Goal: Task Accomplishment & Management: Complete application form

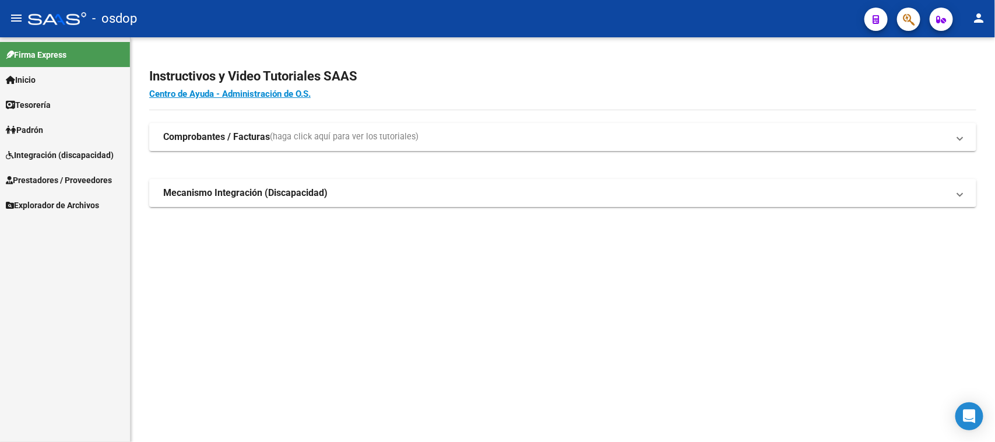
click at [69, 153] on span "Integración (discapacidad)" at bounding box center [60, 155] width 108 height 13
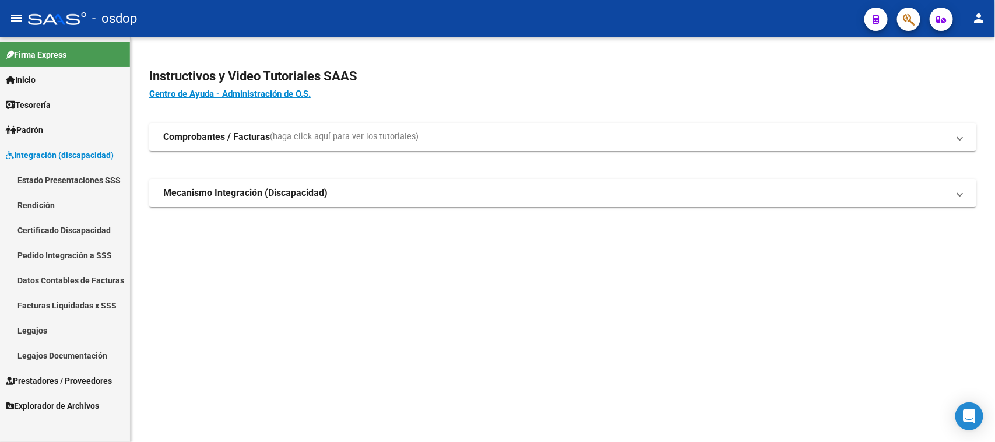
click at [75, 325] on link "Legajos" at bounding box center [65, 330] width 130 height 25
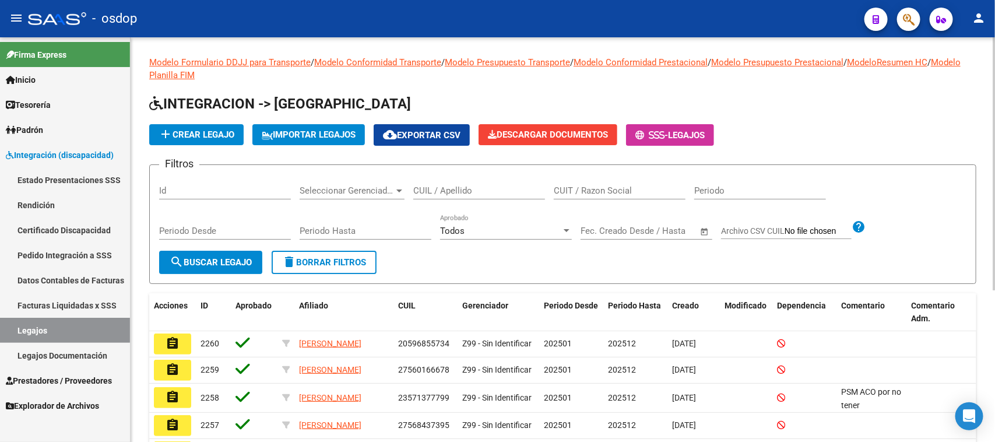
click at [436, 187] on input "CUIL / Apellido" at bounding box center [479, 190] width 132 height 10
type input "[PERSON_NAME]"
click at [209, 258] on span "search Buscar Legajo" at bounding box center [211, 262] width 82 height 10
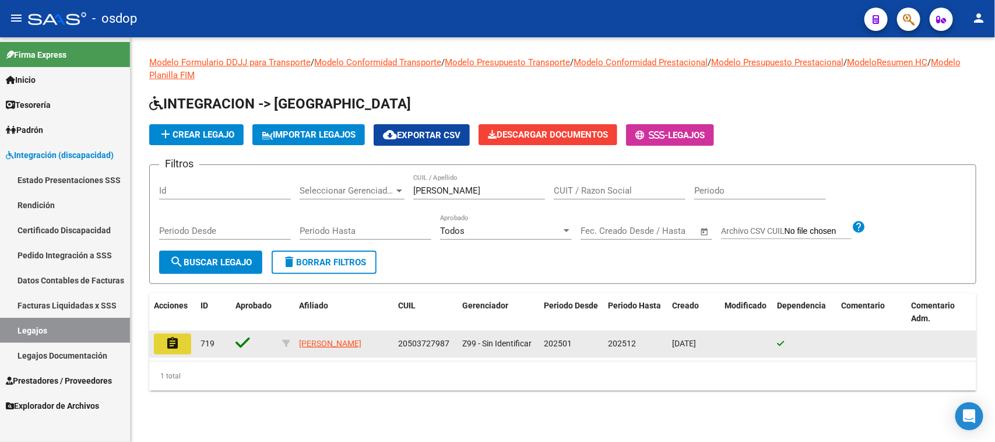
click at [173, 345] on mat-icon "assignment" at bounding box center [173, 343] width 14 height 14
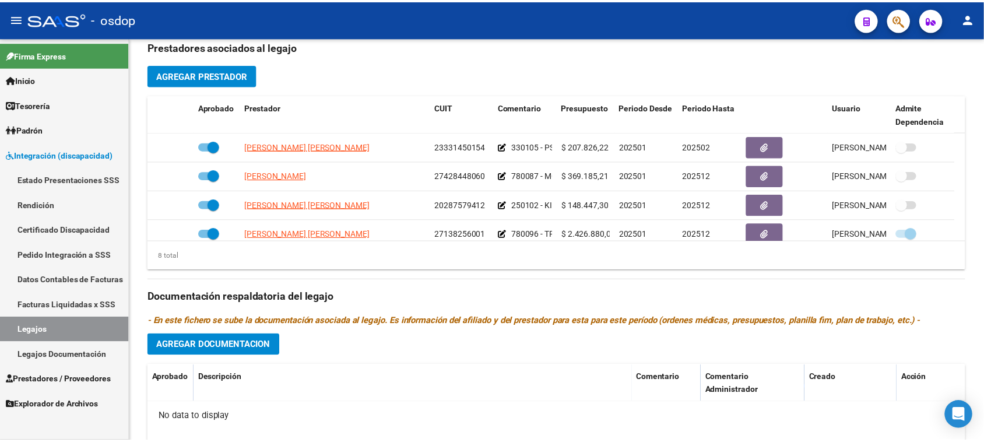
scroll to position [364, 0]
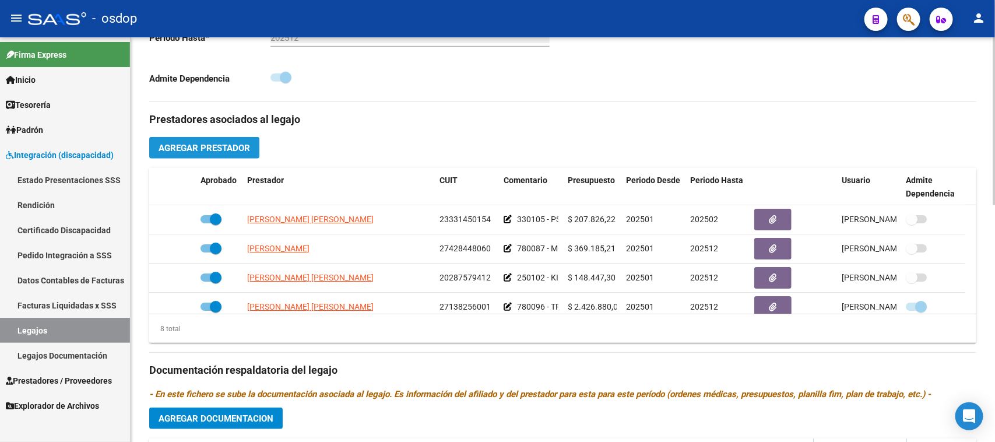
click at [222, 150] on span "Agregar Prestador" at bounding box center [205, 148] width 92 height 10
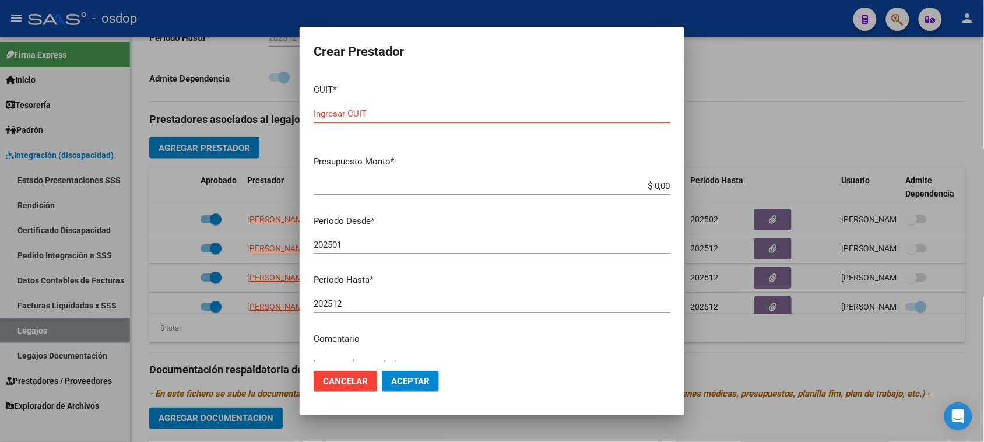
paste input "27-42234124-8"
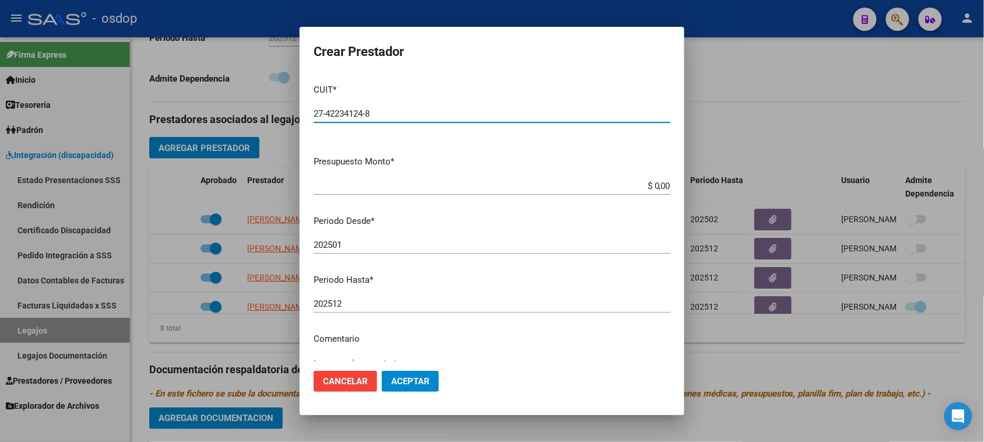
type input "27-42234124-8"
click at [653, 184] on input "$ 0,00" at bounding box center [492, 186] width 357 height 10
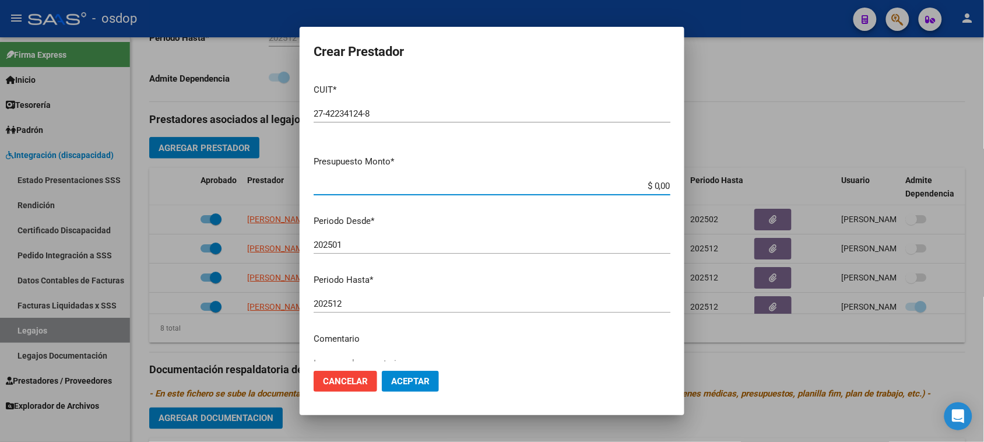
click at [652, 182] on input "$ 0,00" at bounding box center [492, 186] width 357 height 10
click at [652, 181] on input "$ 0,00" at bounding box center [492, 186] width 357 height 10
paste input "148.447,3"
type input "$ 148.447,30"
click at [371, 243] on input "202501" at bounding box center [492, 245] width 357 height 10
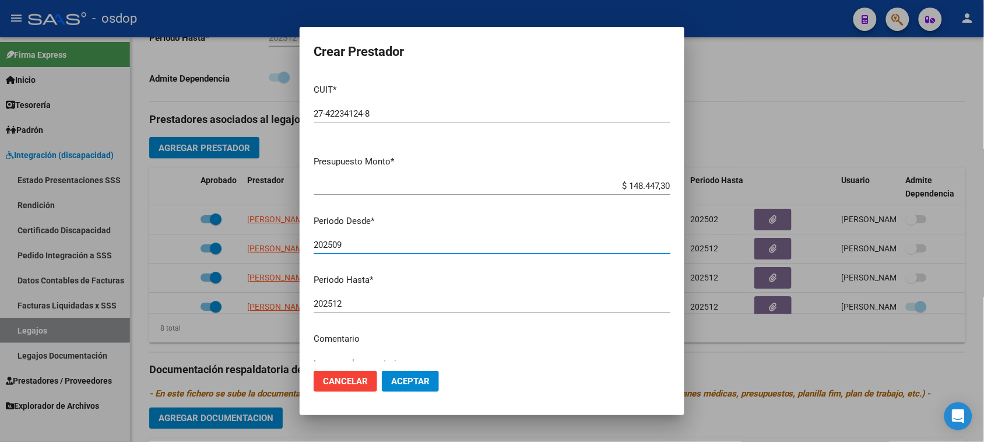
type input "202509"
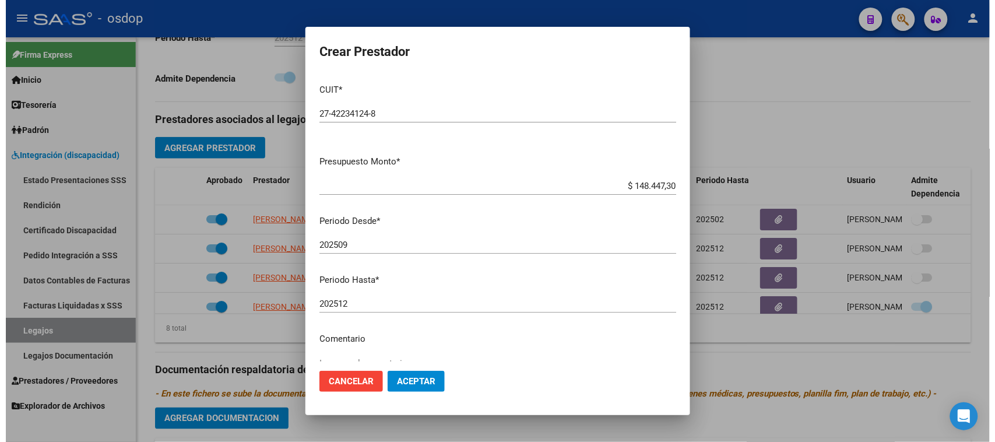
scroll to position [111, 0]
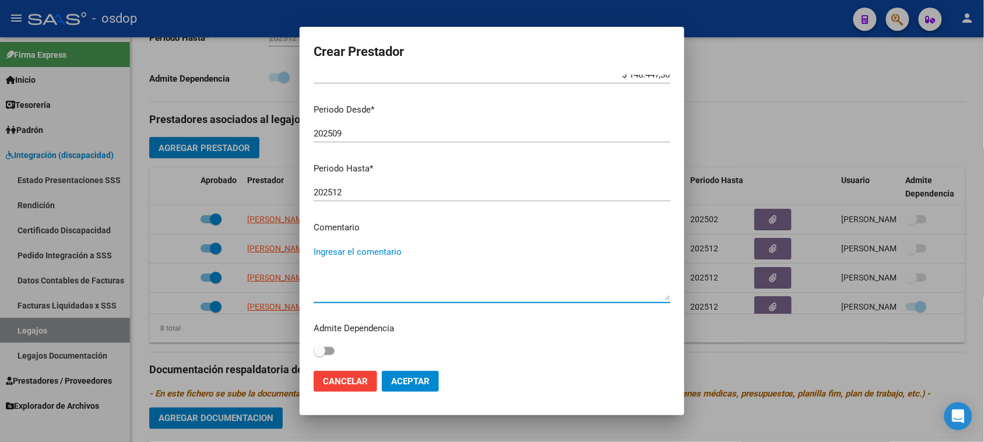
click at [368, 251] on textarea "Ingresar el comentario" at bounding box center [492, 272] width 357 height 55
paste textarea "250104 - FONOAUDIOLOGIA"
type textarea "250104 - FONOAUDIOLOGIA | 2 ses/semanales"
click at [422, 376] on span "Aceptar" at bounding box center [410, 381] width 38 height 10
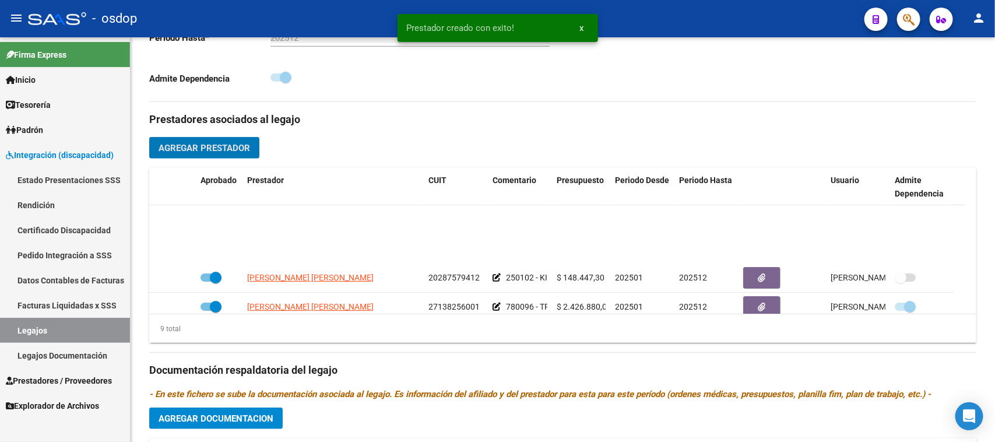
scroll to position [146, 0]
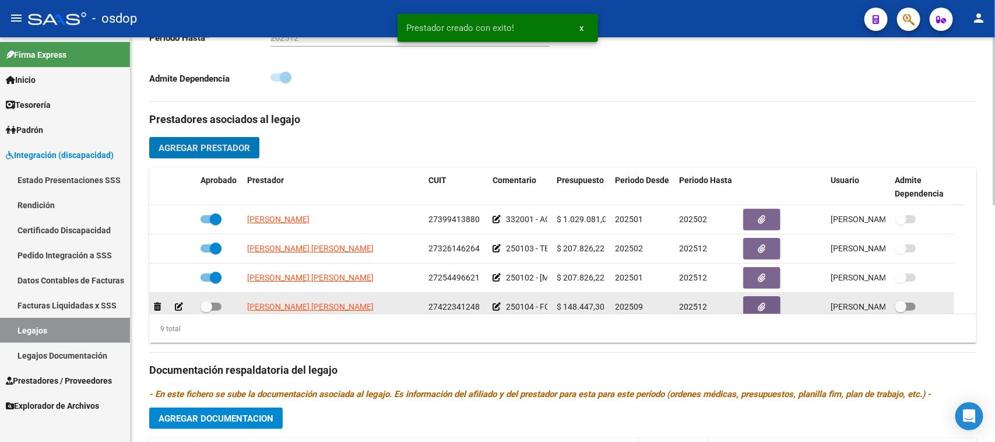
click at [214, 301] on label at bounding box center [211, 307] width 21 height 14
click at [206, 311] on input "checkbox" at bounding box center [206, 311] width 1 height 1
checkbox input "true"
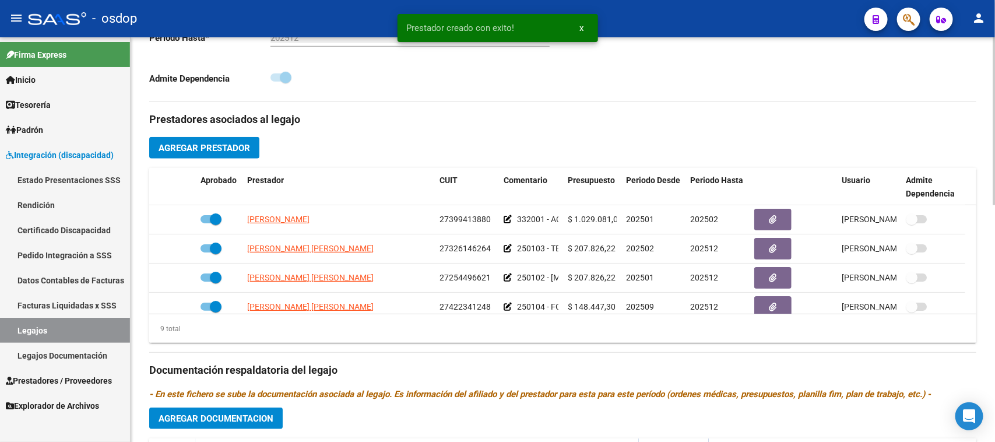
scroll to position [0, 0]
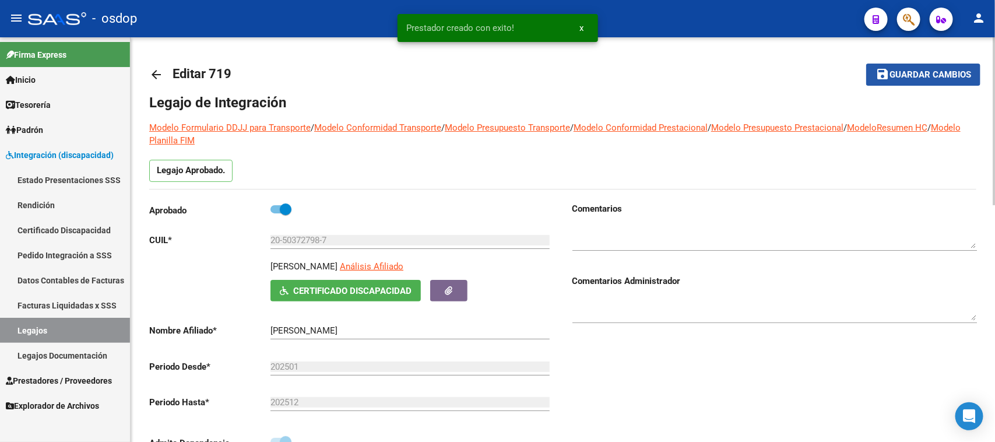
click at [903, 75] on span "Guardar cambios" at bounding box center [931, 75] width 82 height 10
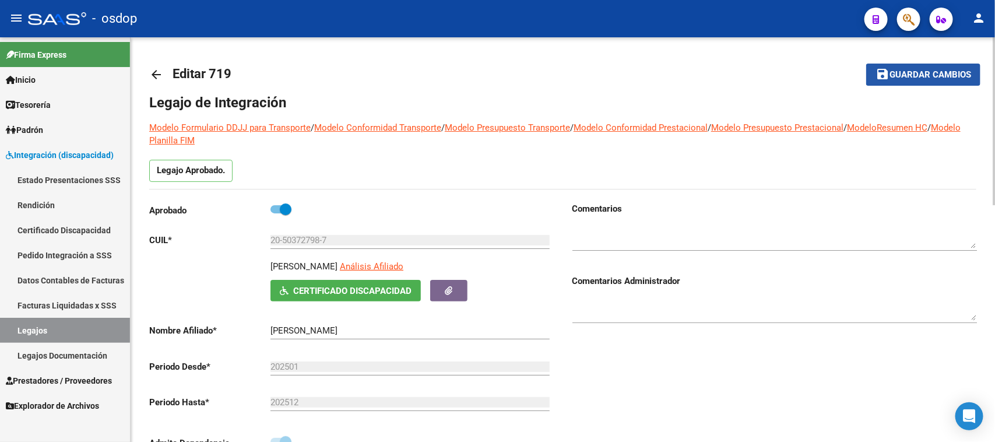
click at [938, 74] on span "Guardar cambios" at bounding box center [931, 75] width 82 height 10
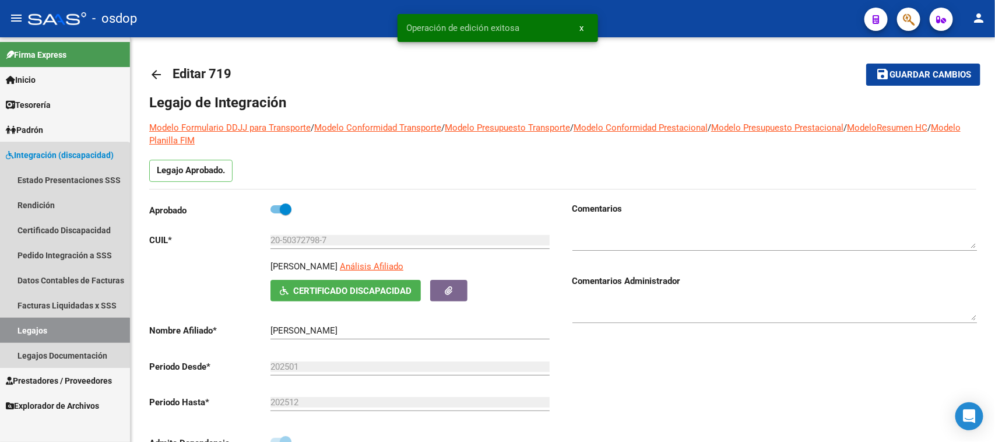
click at [60, 332] on link "Legajos" at bounding box center [65, 330] width 130 height 25
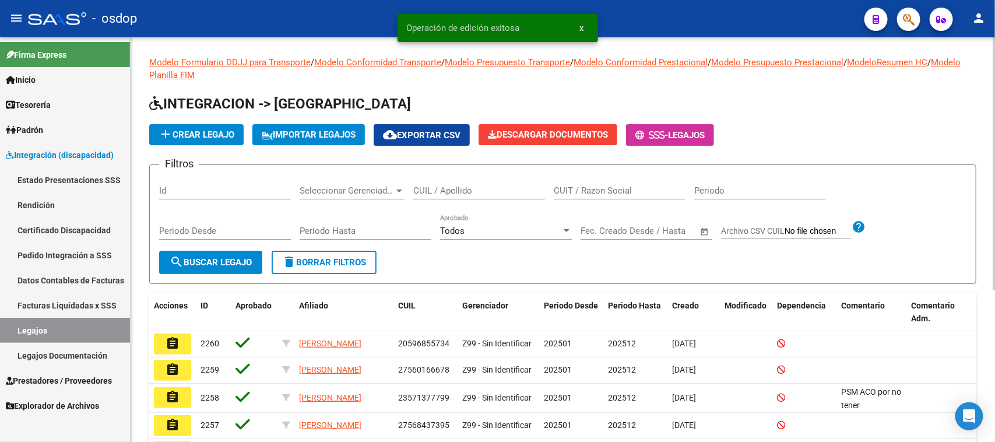
click at [447, 188] on input "CUIL / Apellido" at bounding box center [479, 190] width 132 height 10
paste input "27539145466"
type input "27539145466"
click at [235, 266] on button "search Buscar Legajo" at bounding box center [210, 262] width 103 height 23
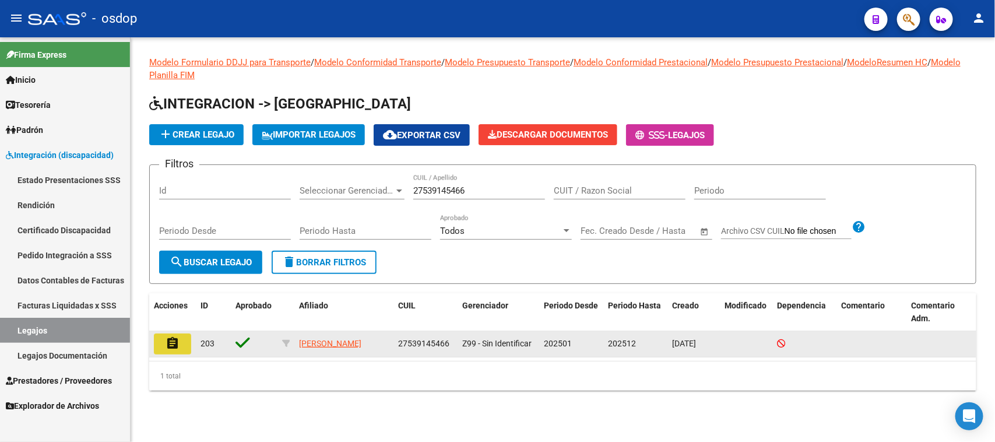
click at [175, 339] on mat-icon "assignment" at bounding box center [173, 343] width 14 height 14
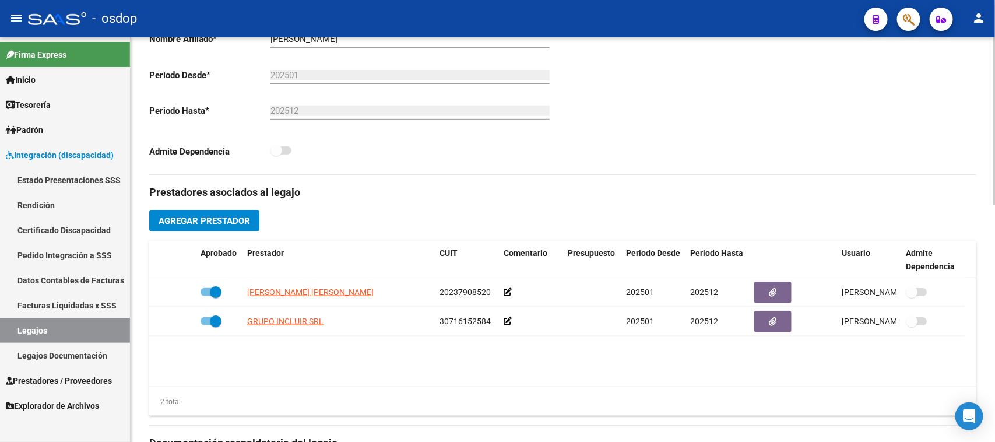
scroll to position [364, 0]
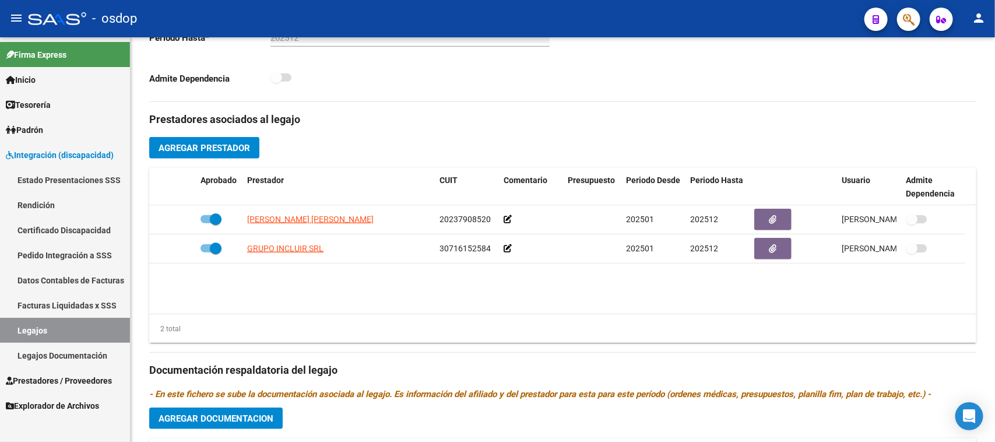
type input "[PERSON_NAME]"
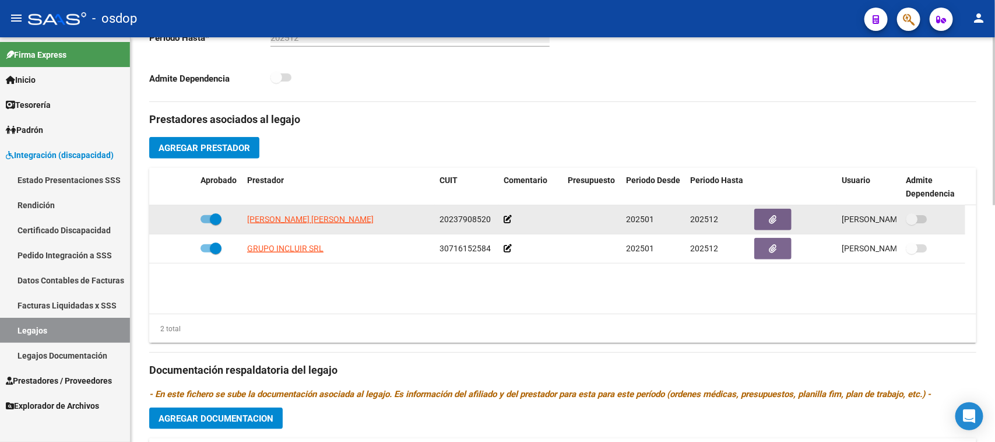
click at [204, 219] on span at bounding box center [211, 219] width 21 height 8
click at [206, 223] on input "checkbox" at bounding box center [206, 223] width 1 height 1
checkbox input "false"
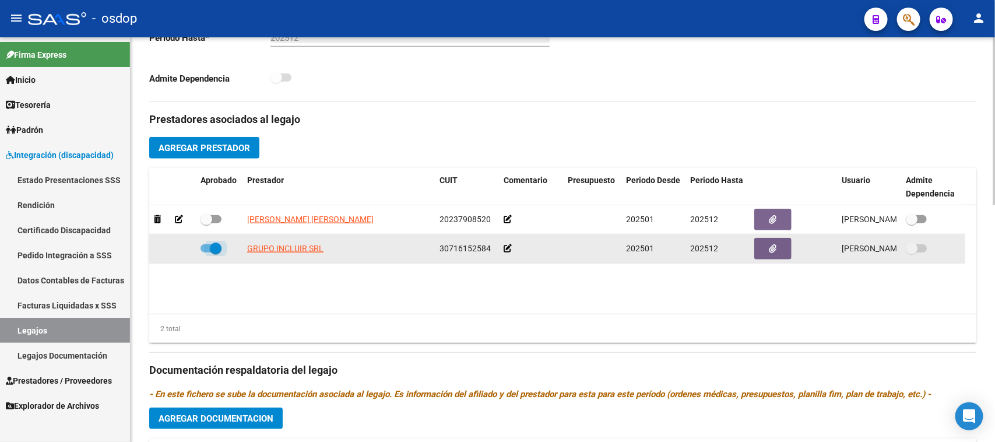
click at [207, 250] on span at bounding box center [211, 248] width 21 height 8
click at [206, 252] on input "checkbox" at bounding box center [206, 252] width 1 height 1
checkbox input "false"
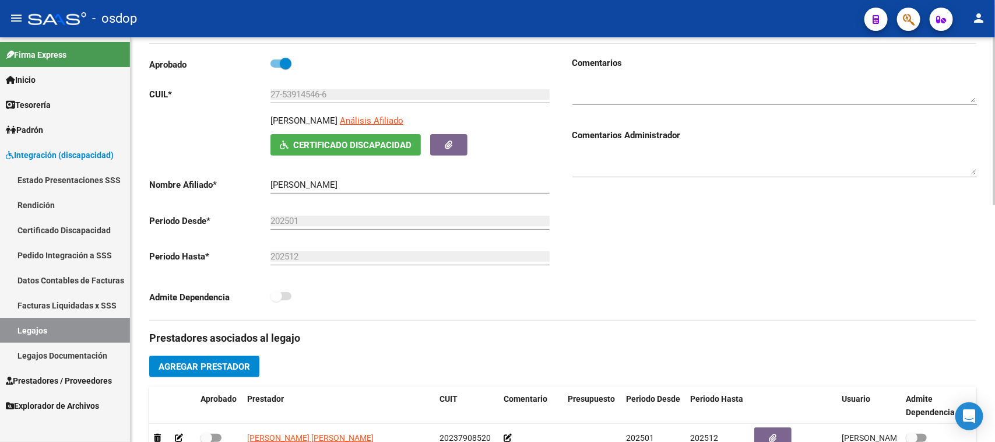
scroll to position [292, 0]
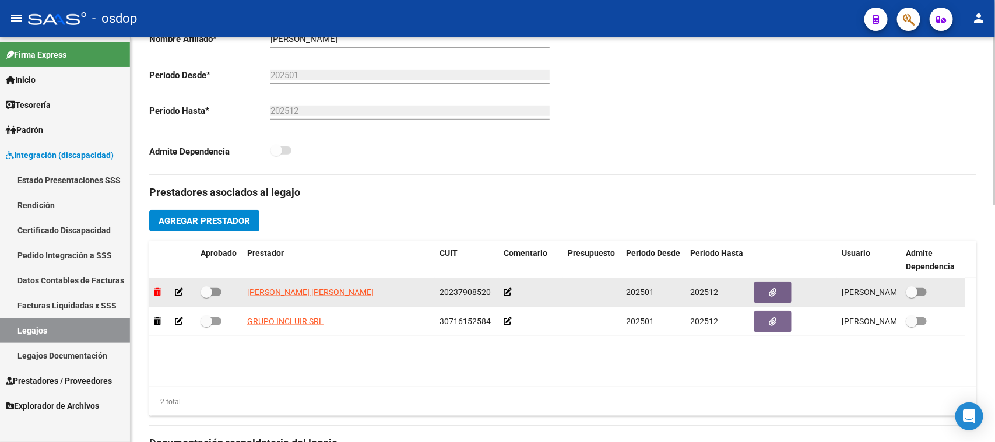
click at [156, 290] on icon at bounding box center [157, 292] width 7 height 8
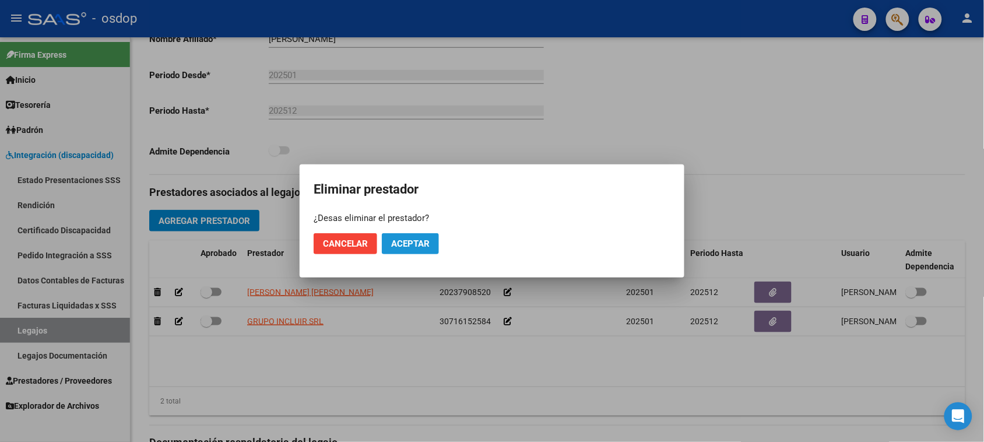
click at [408, 243] on span "Aceptar" at bounding box center [410, 243] width 38 height 10
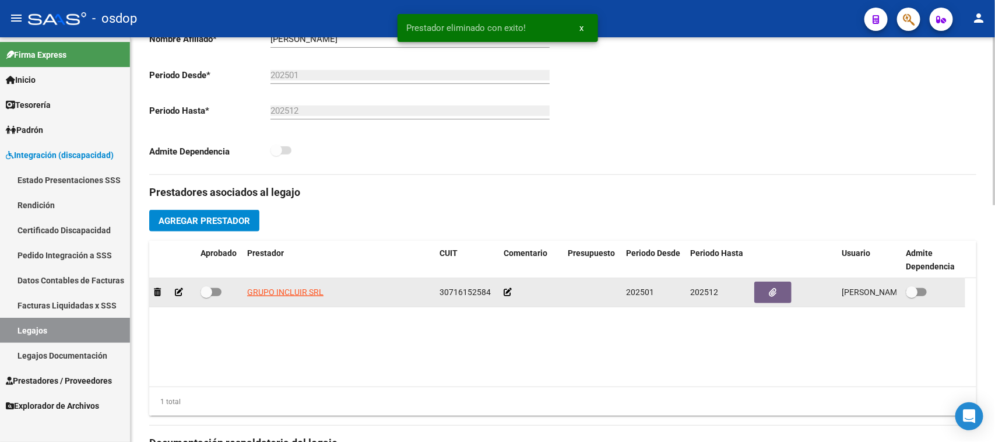
click at [155, 286] on div at bounding box center [172, 292] width 37 height 13
click at [156, 292] on icon at bounding box center [157, 292] width 7 height 8
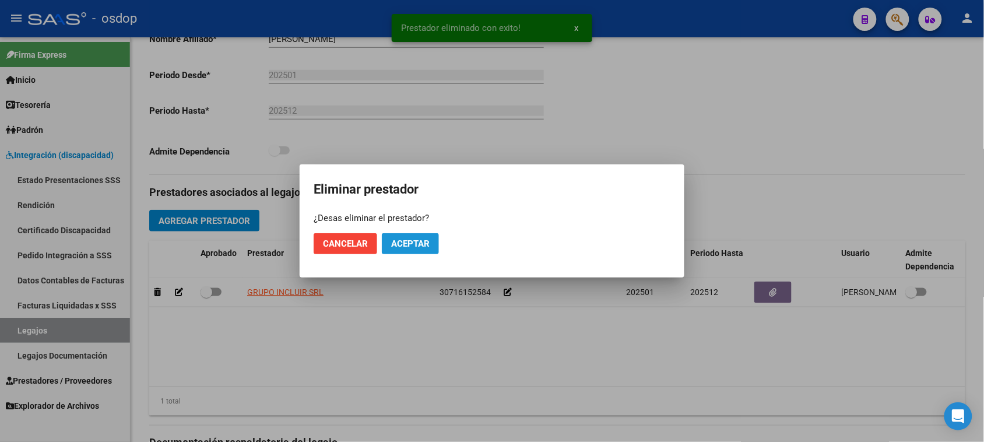
drag, startPoint x: 431, startPoint y: 246, endPoint x: 451, endPoint y: 241, distance: 19.9
click at [431, 247] on button "Aceptar" at bounding box center [410, 243] width 57 height 21
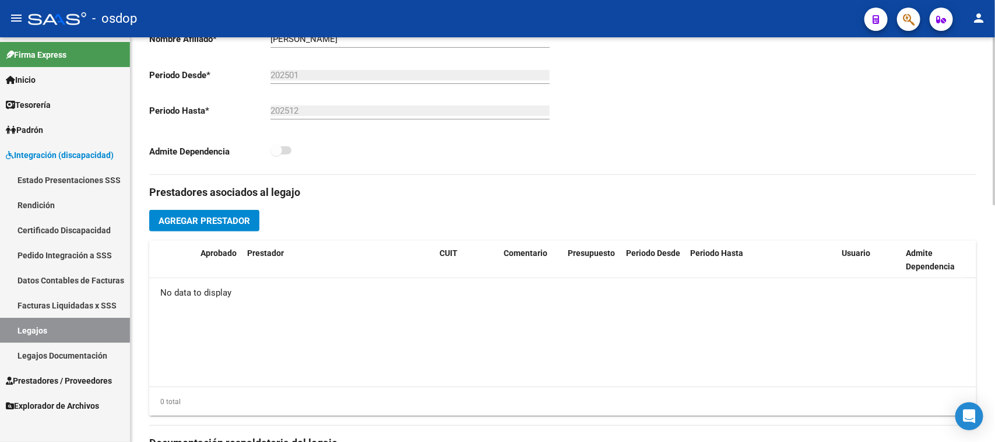
click at [212, 222] on span "Agregar Prestador" at bounding box center [205, 221] width 92 height 10
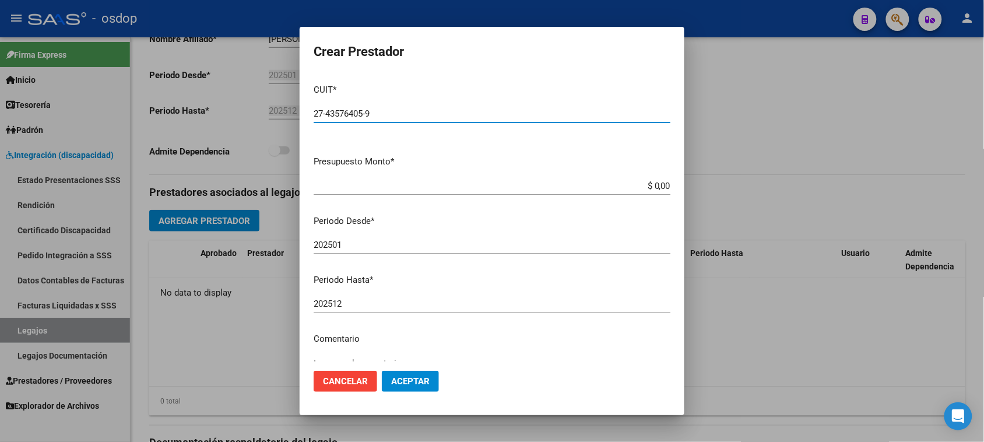
type input "27-43576405-9"
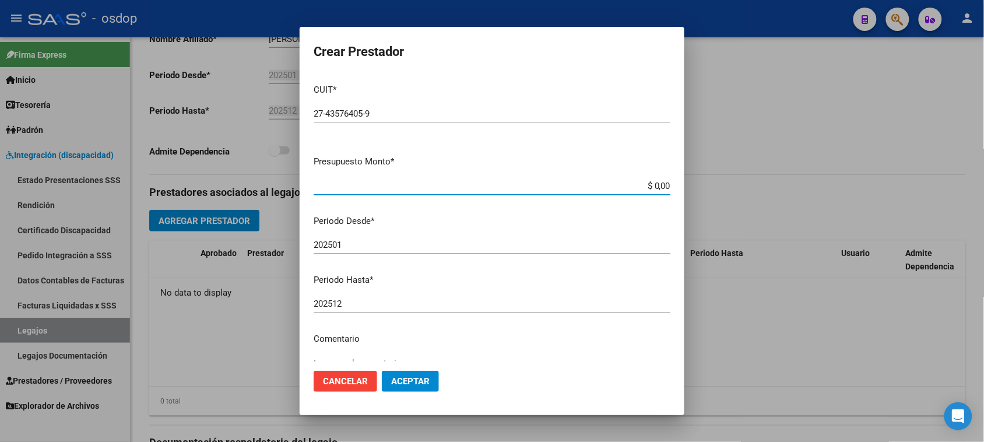
click at [646, 183] on input "$ 0,00" at bounding box center [492, 186] width 357 height 10
paste input "111.335,49"
type input "$ 111.335,49"
click at [385, 240] on input "202501" at bounding box center [492, 245] width 357 height 10
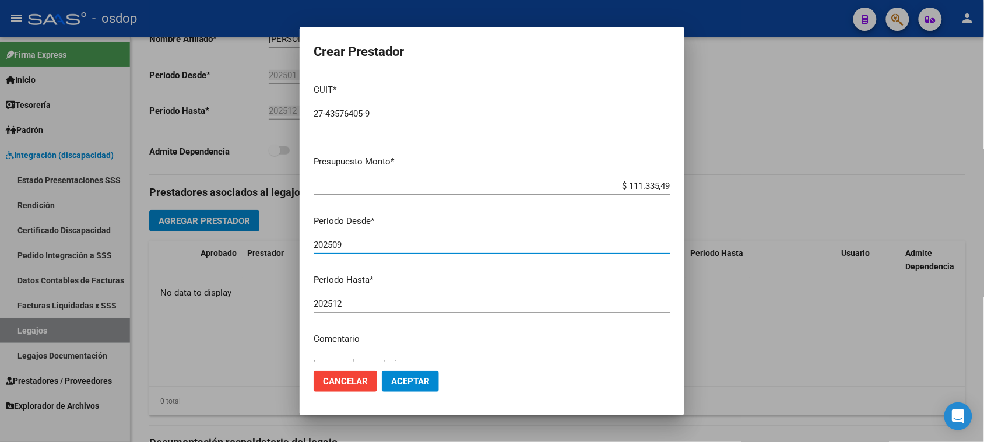
type input "202509"
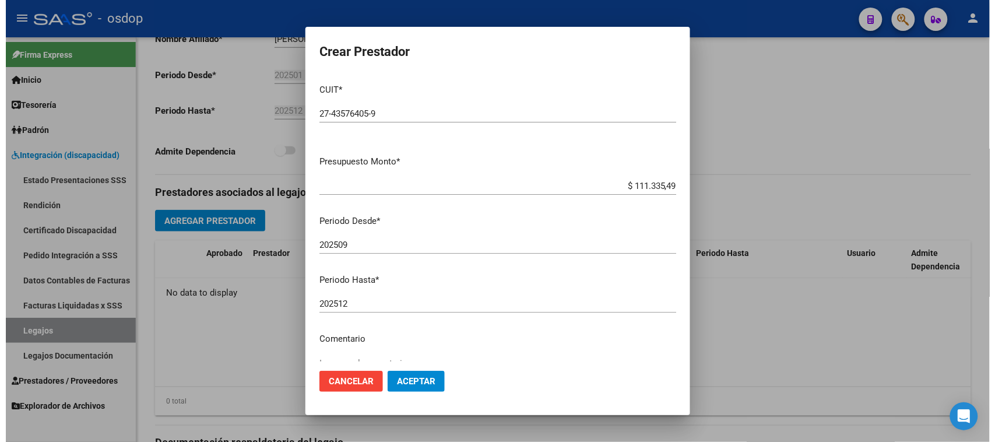
scroll to position [111, 0]
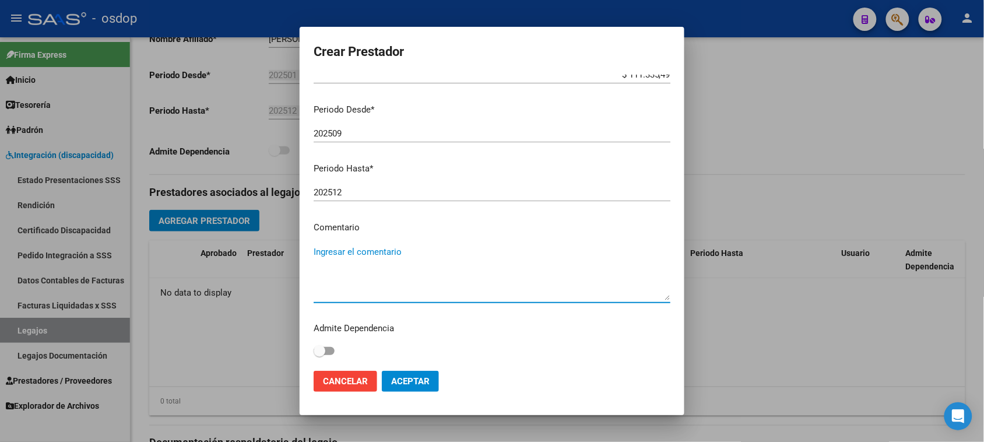
click at [377, 248] on textarea "Ingresar el comentario" at bounding box center [492, 272] width 357 height 55
paste textarea "330105 - PSICOPEDAGOGIA"
type textarea "330105 - PSICOPEDAGOGIA | 2 ses/semanales"
click at [415, 374] on button "Aceptar" at bounding box center [410, 381] width 57 height 21
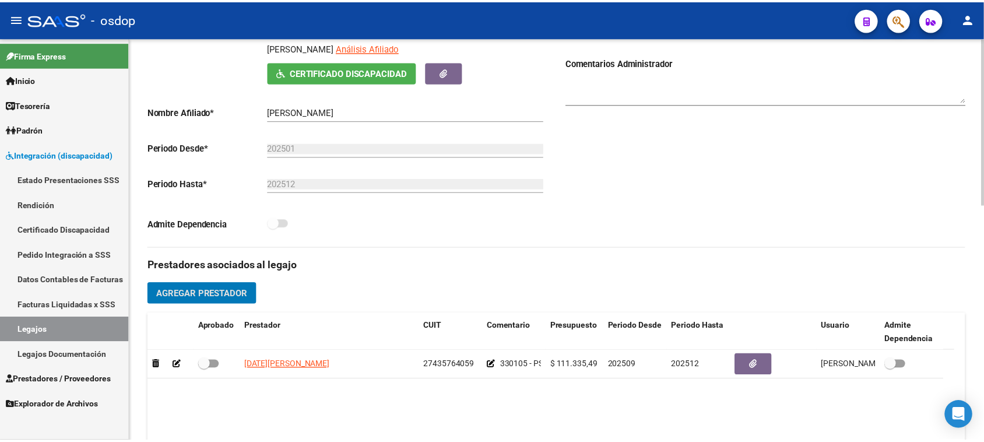
scroll to position [292, 0]
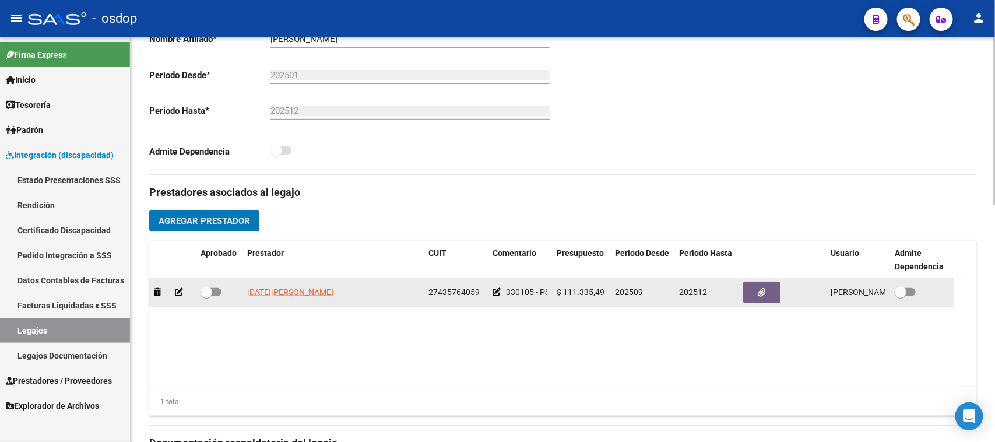
click at [215, 296] on label at bounding box center [211, 292] width 21 height 14
click at [206, 296] on input "checkbox" at bounding box center [206, 296] width 1 height 1
checkbox input "true"
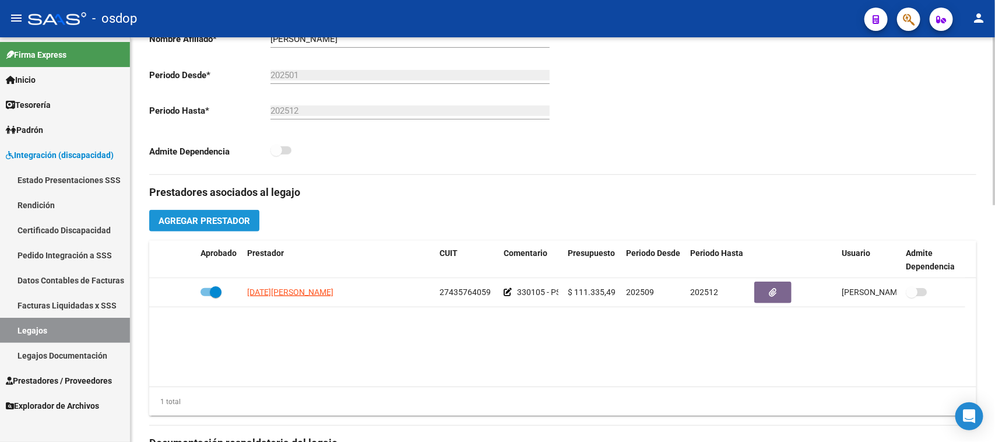
click at [202, 223] on span "Agregar Prestador" at bounding box center [205, 221] width 92 height 10
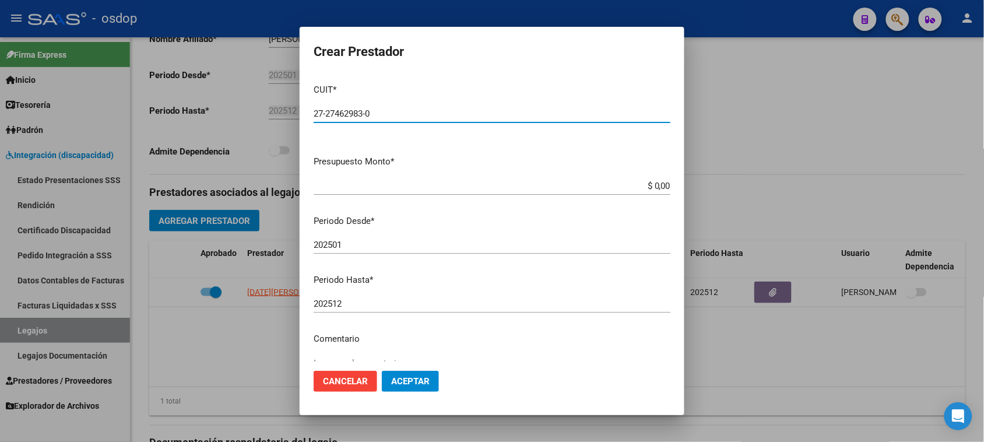
type input "27-27462983-0"
click at [654, 187] on input "$ 0,00" at bounding box center [492, 186] width 357 height 10
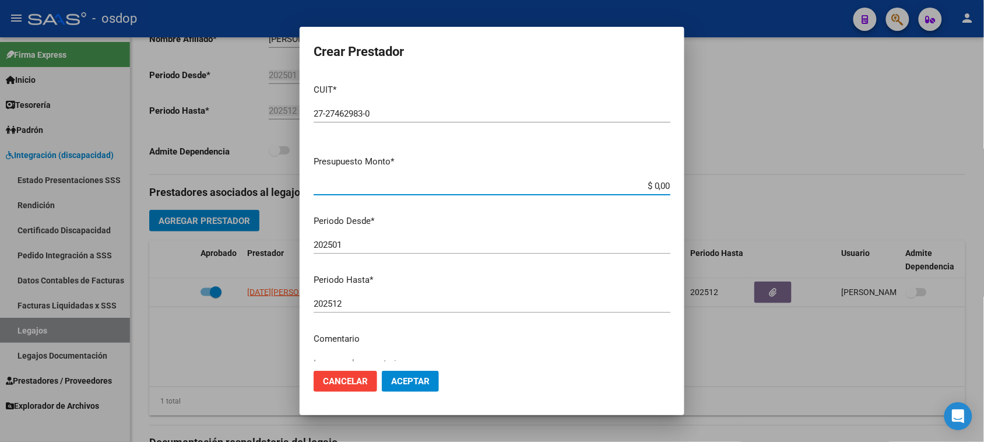
click at [654, 185] on input "$ 0,00" at bounding box center [492, 186] width 357 height 10
paste input "123.706,1"
type input "$ 123.706,10"
click at [409, 243] on input "202501" at bounding box center [492, 245] width 357 height 10
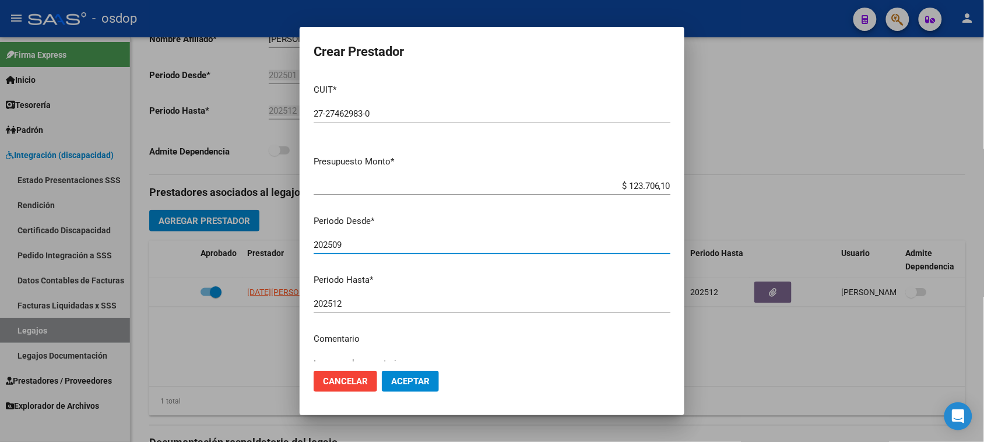
type input "202509"
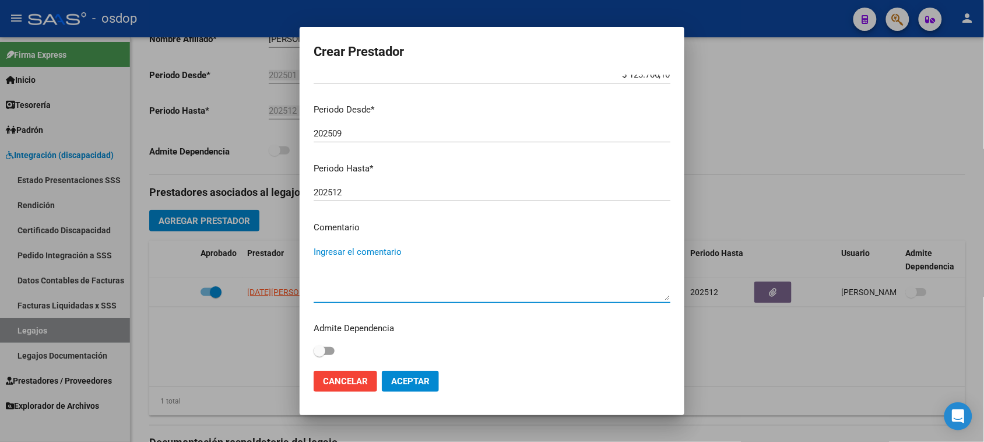
click at [398, 247] on textarea "Ingresar el comentario" at bounding box center [492, 272] width 357 height 55
paste textarea "330101 - PSICOTERAPIAS INDIVIDUALES NIÑOS O ADULTOS"
type textarea "330101 - PSICOTERAPIAS INDIVIDUALES NIÑOS O ADULTOS | 2 ses/semanales"
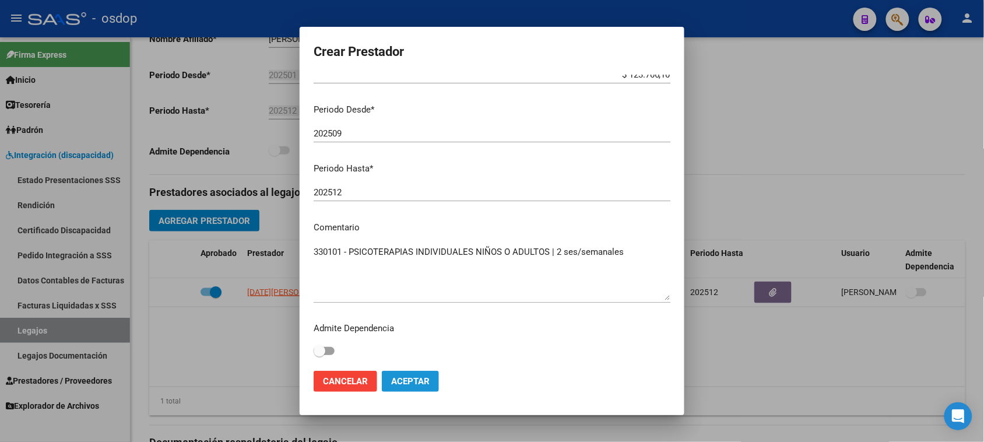
click at [417, 389] on button "Aceptar" at bounding box center [410, 381] width 57 height 21
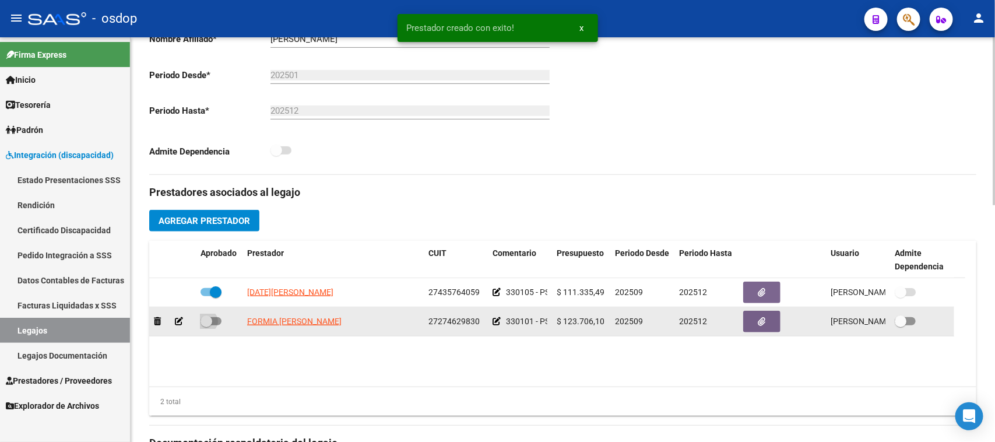
drag, startPoint x: 216, startPoint y: 318, endPoint x: 239, endPoint y: 313, distance: 24.0
click at [216, 318] on span at bounding box center [211, 321] width 21 height 8
click at [206, 325] on input "checkbox" at bounding box center [206, 325] width 1 height 1
checkbox input "true"
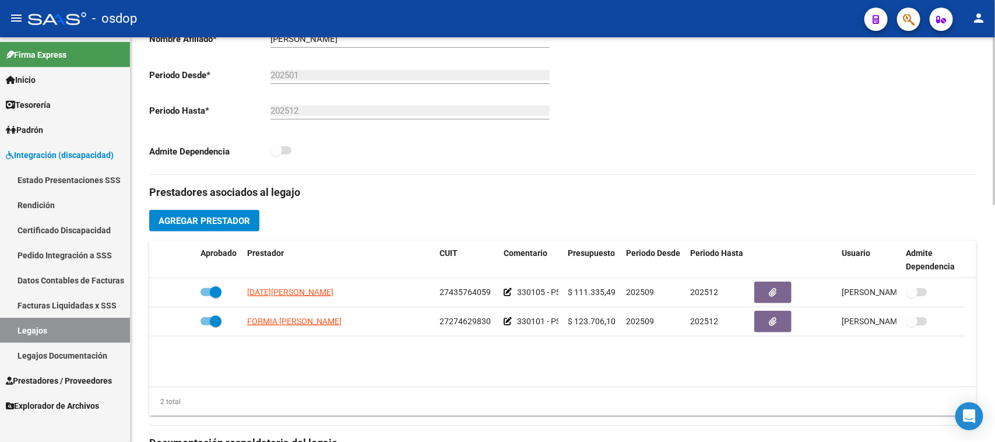
click at [205, 219] on span "Agregar Prestador" at bounding box center [205, 221] width 92 height 10
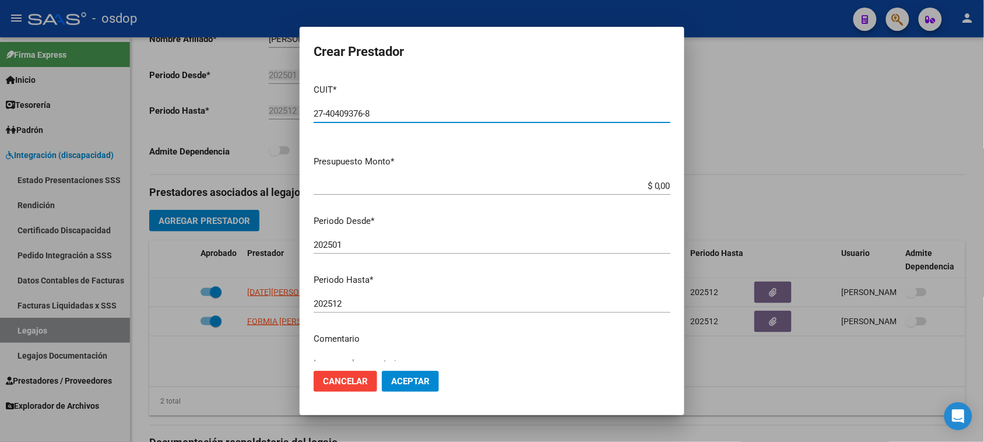
type input "27-40409376-8"
click at [651, 179] on div "$ 0,00 Ingresar el monto" at bounding box center [492, 185] width 357 height 17
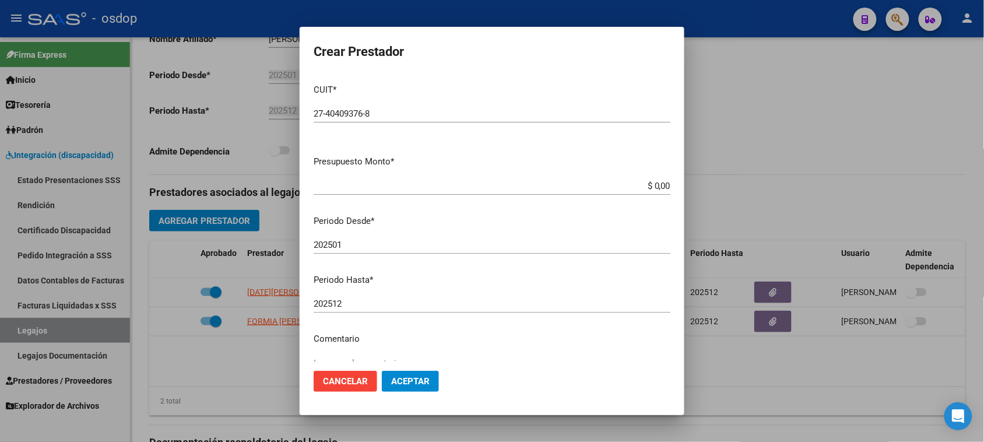
click at [651, 179] on div "$ 0,00 Ingresar el monto" at bounding box center [492, 185] width 357 height 17
paste input "111.335,49"
type input "$ 111.335,49"
click at [402, 246] on input "202501" at bounding box center [492, 245] width 357 height 10
type input "202508"
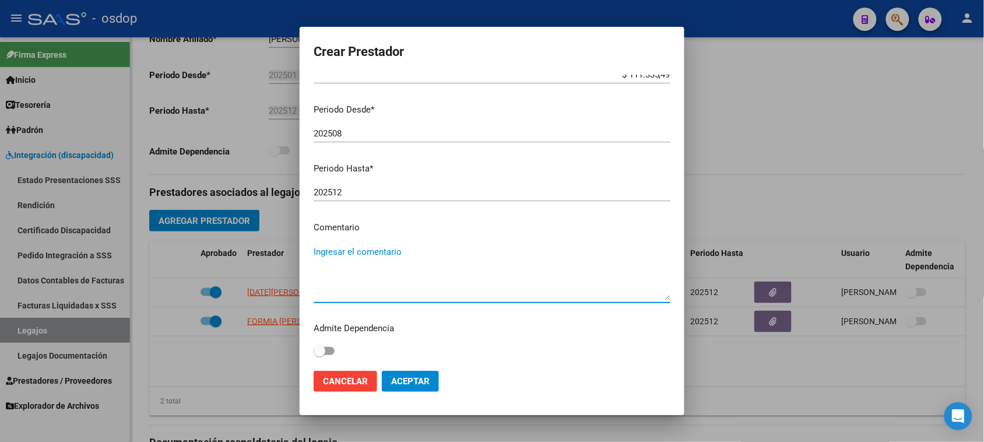
click at [395, 255] on textarea "Ingresar el comentario" at bounding box center [492, 272] width 357 height 55
paste textarea "250104 - FONOAUDIOLOGIA"
type textarea "250104 - FONOAUDIOLOGIA | 2 ses/semanales"
click at [406, 382] on span "Aceptar" at bounding box center [410, 381] width 38 height 10
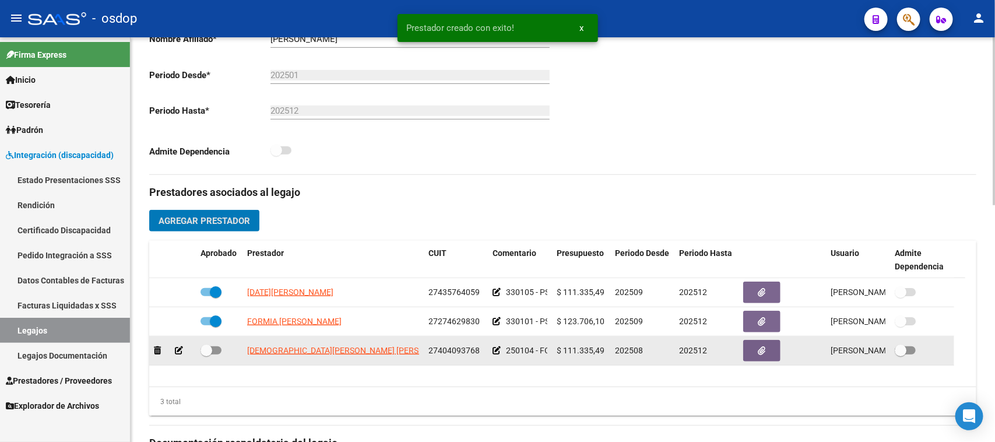
click at [217, 349] on span at bounding box center [211, 350] width 21 height 8
click at [206, 355] on input "checkbox" at bounding box center [206, 355] width 1 height 1
checkbox input "true"
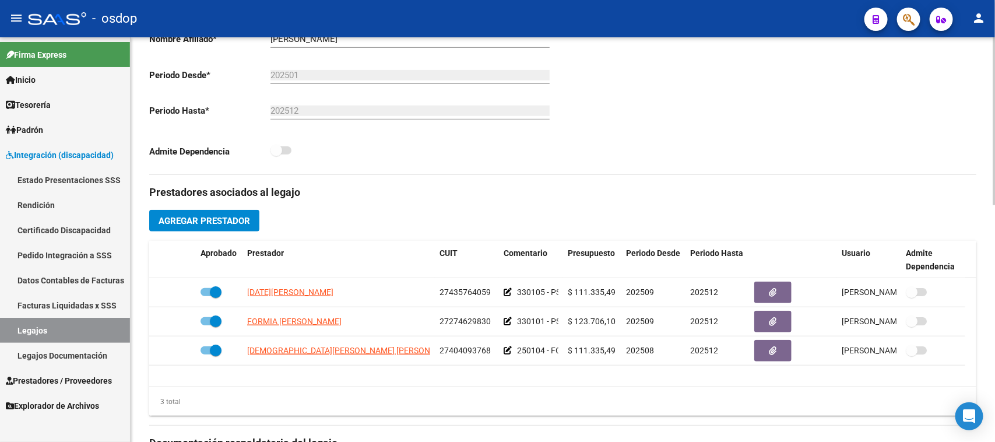
scroll to position [0, 0]
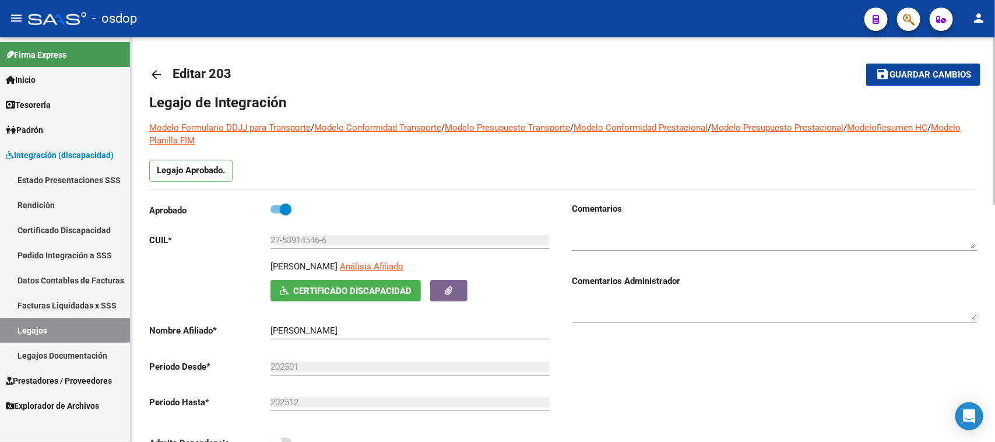
click at [921, 77] on span "Guardar cambios" at bounding box center [931, 75] width 82 height 10
click at [943, 72] on span "Guardar cambios" at bounding box center [931, 75] width 82 height 10
